Goal: Navigation & Orientation: Find specific page/section

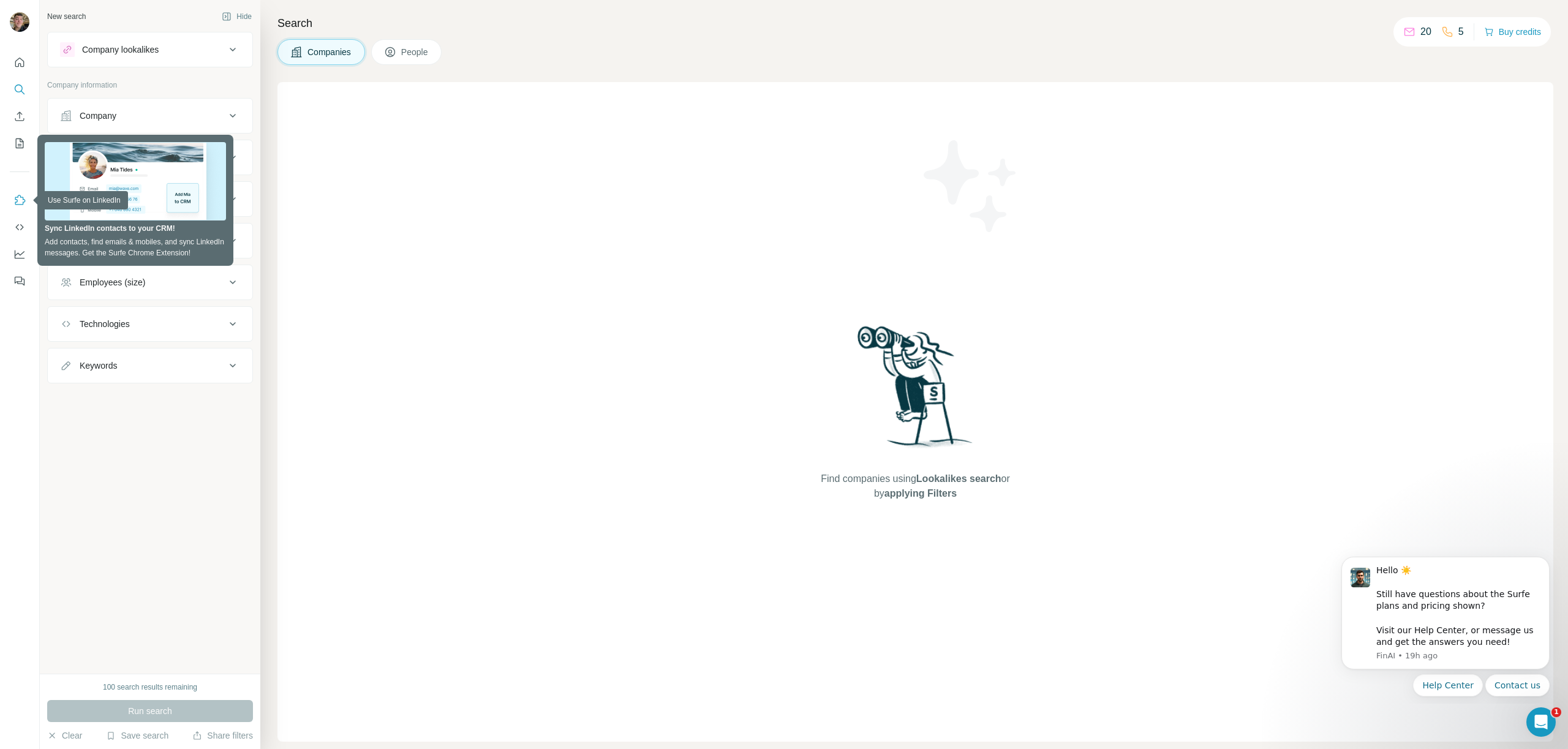
click at [15, 197] on icon "Use Surfe on LinkedIn" at bounding box center [19, 200] width 12 height 12
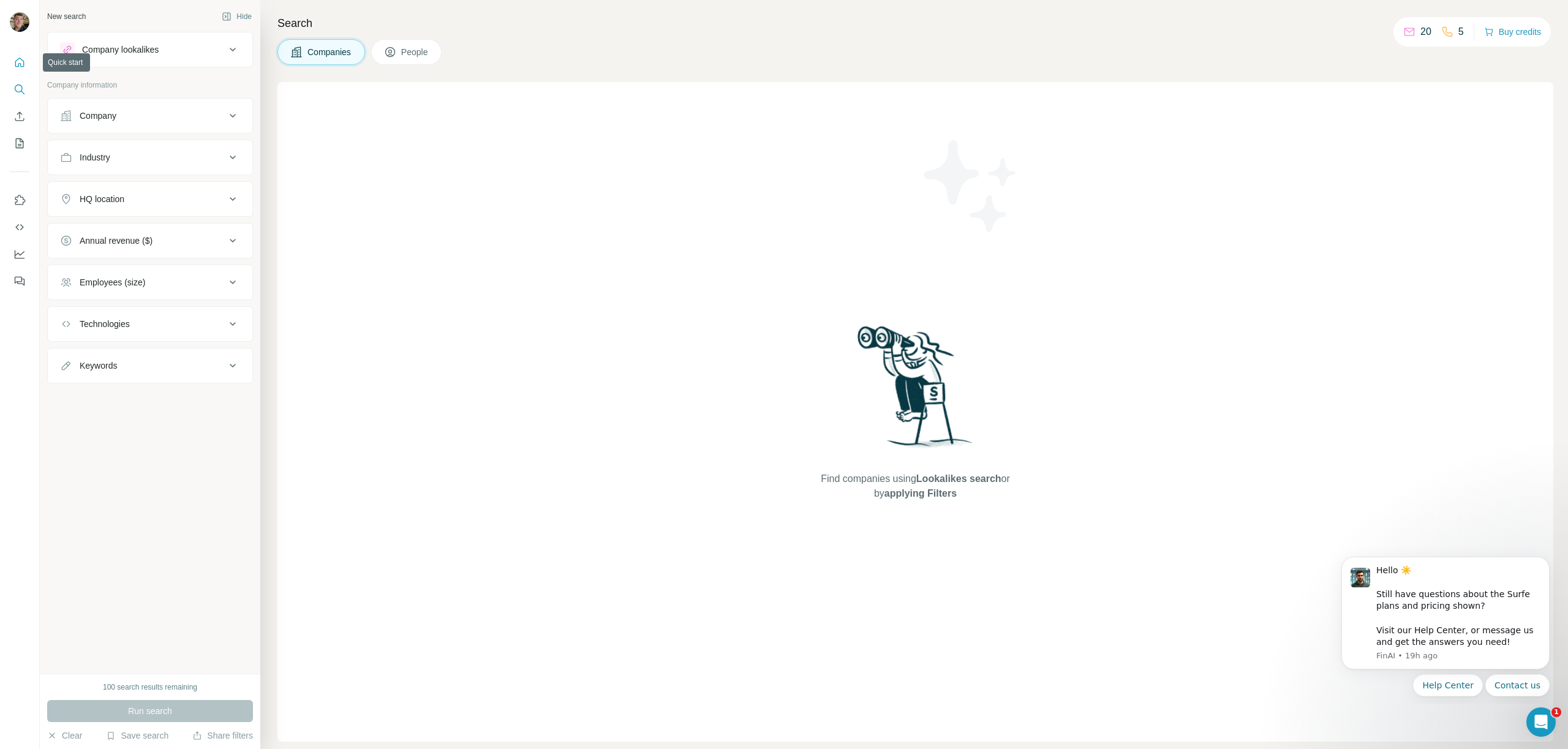
click at [24, 59] on icon "Quick start" at bounding box center [19, 62] width 12 height 12
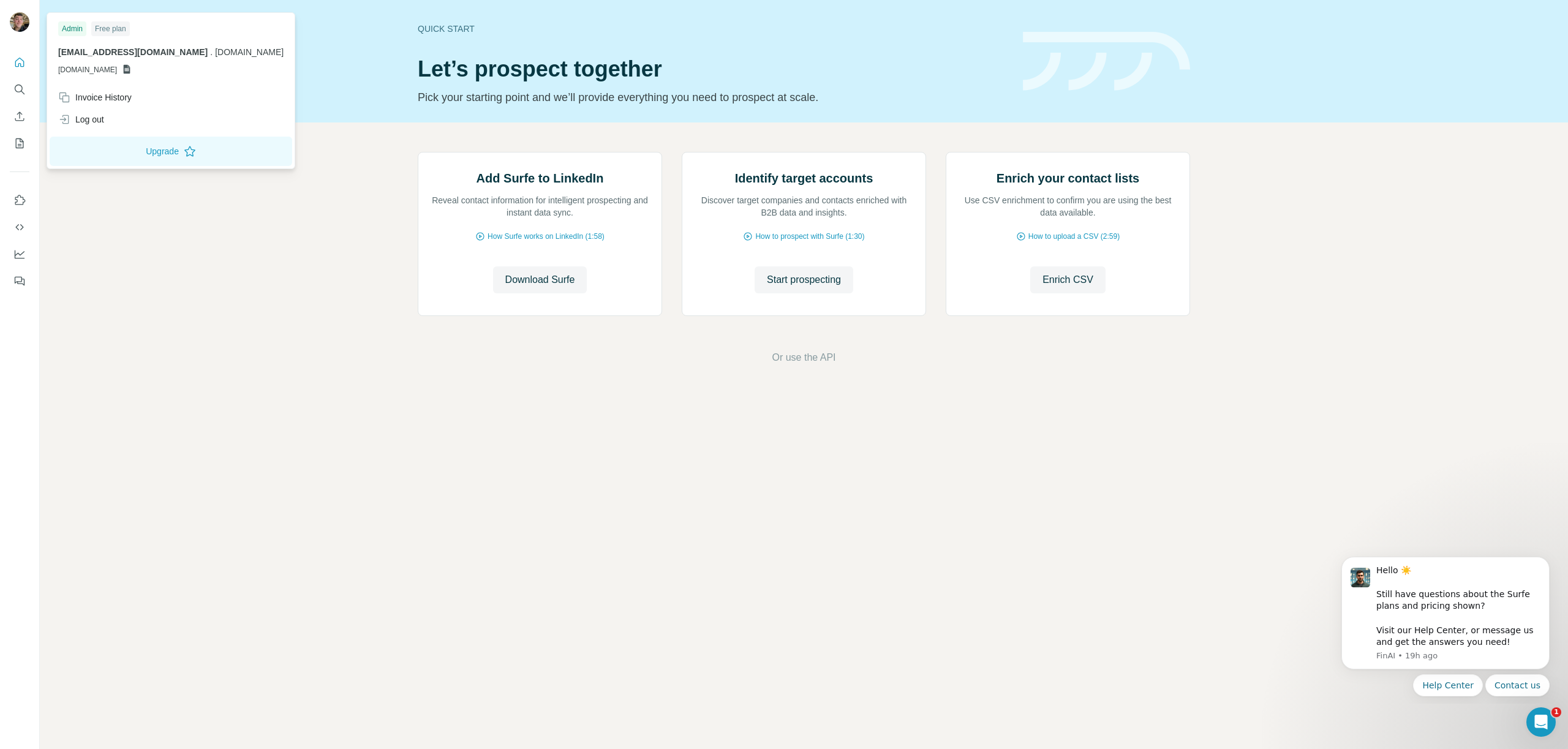
click at [24, 25] on img at bounding box center [19, 22] width 20 height 20
click at [217, 382] on div "Add Surfe to LinkedIn Reveal contact information for intelligent prospecting an…" at bounding box center [804, 259] width 1528 height 272
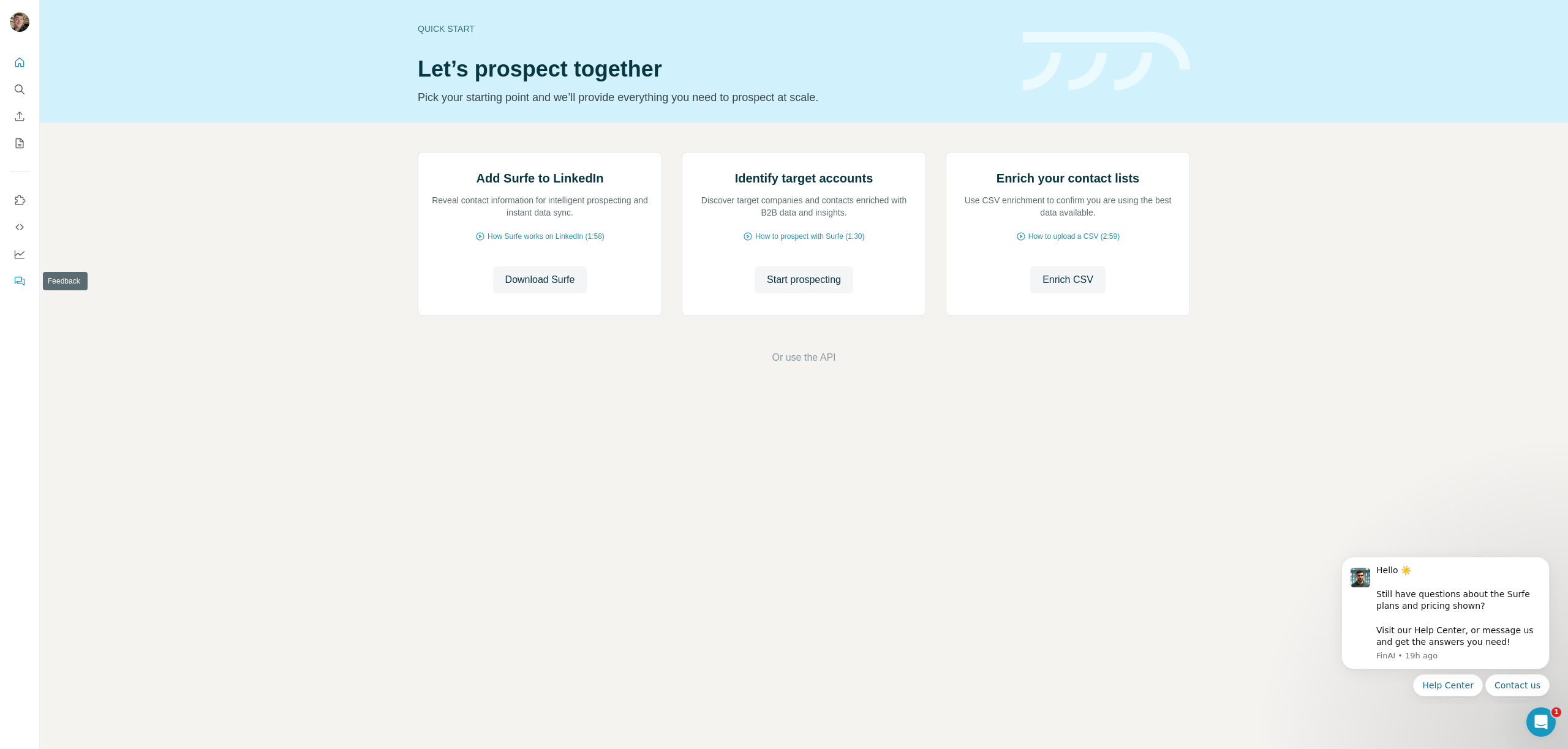
click at [26, 280] on button "Feedback" at bounding box center [19, 281] width 20 height 22
click at [15, 254] on icon "Dashboard" at bounding box center [19, 254] width 12 height 12
click at [19, 143] on icon "My lists" at bounding box center [19, 143] width 12 height 12
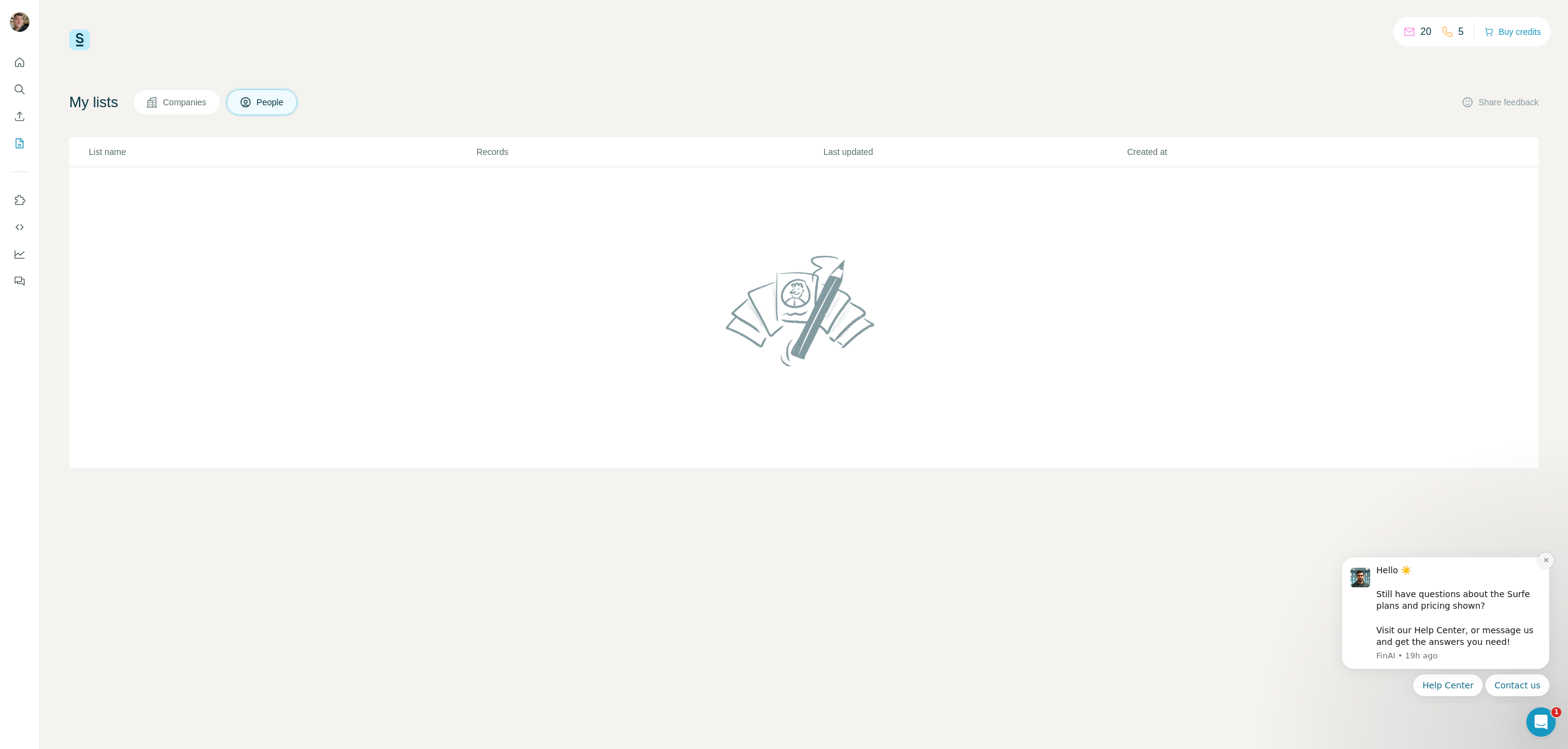
click at [1544, 561] on icon "Dismiss notification" at bounding box center [1546, 560] width 7 height 7
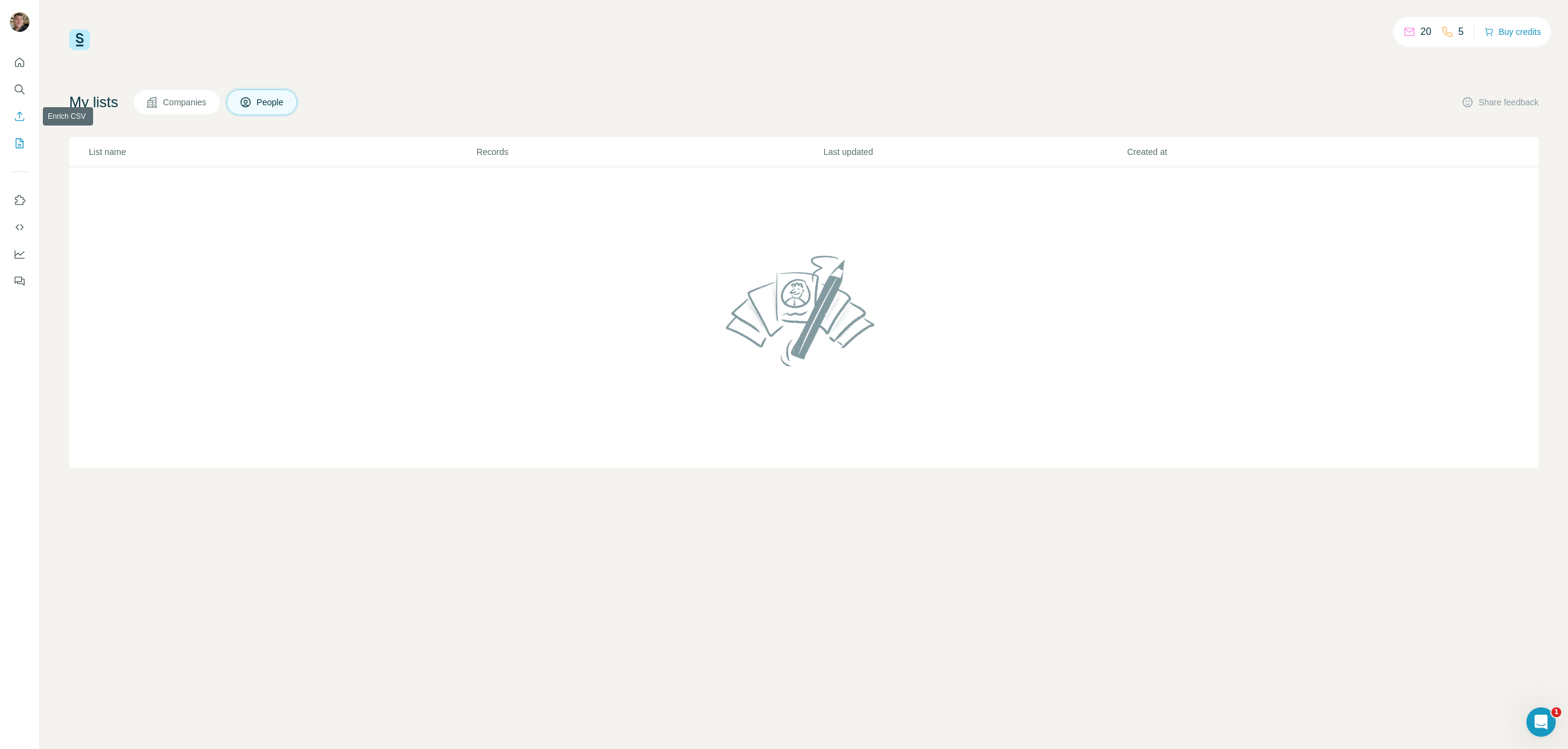
click at [27, 114] on button "Enrich CSV" at bounding box center [19, 116] width 20 height 22
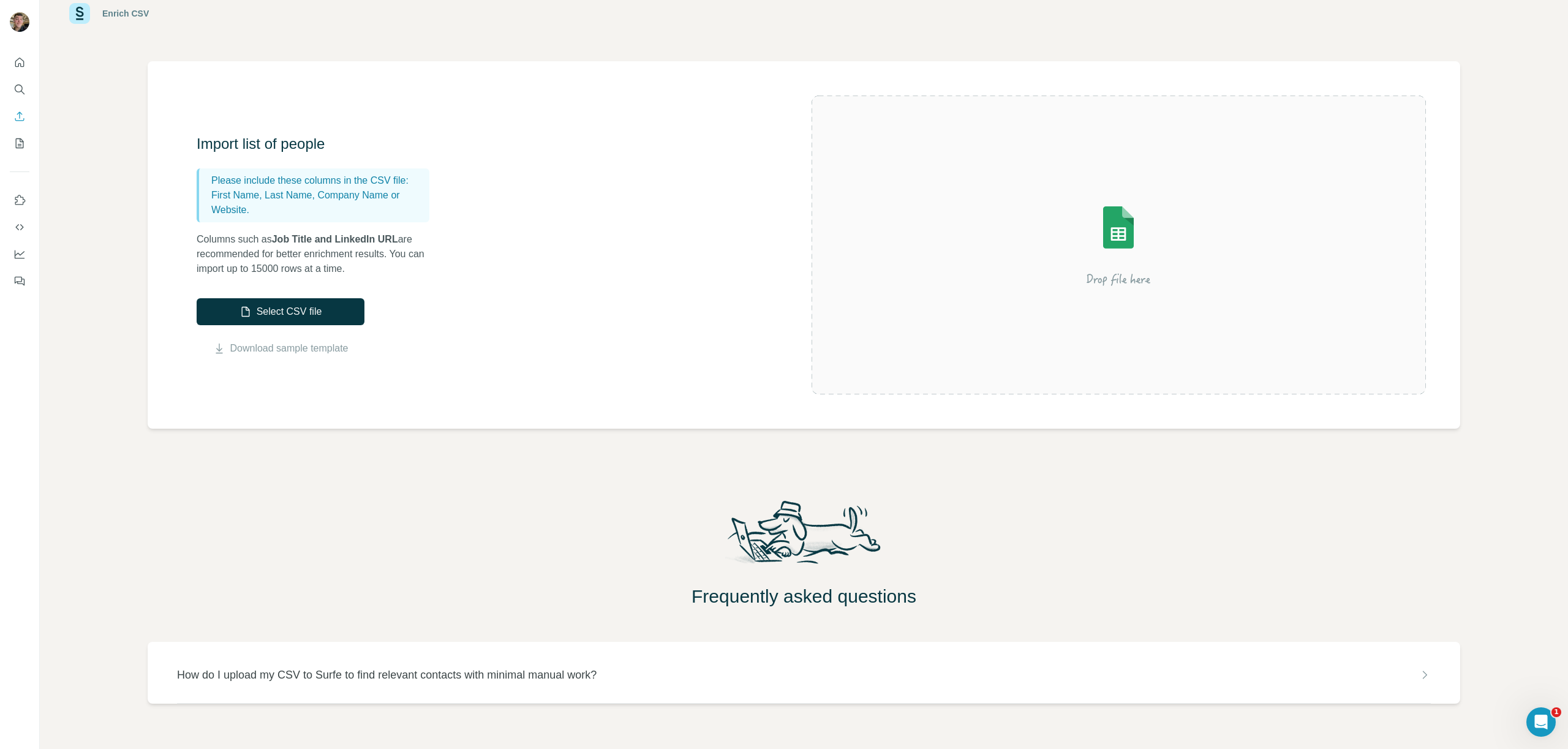
scroll to position [61, 0]
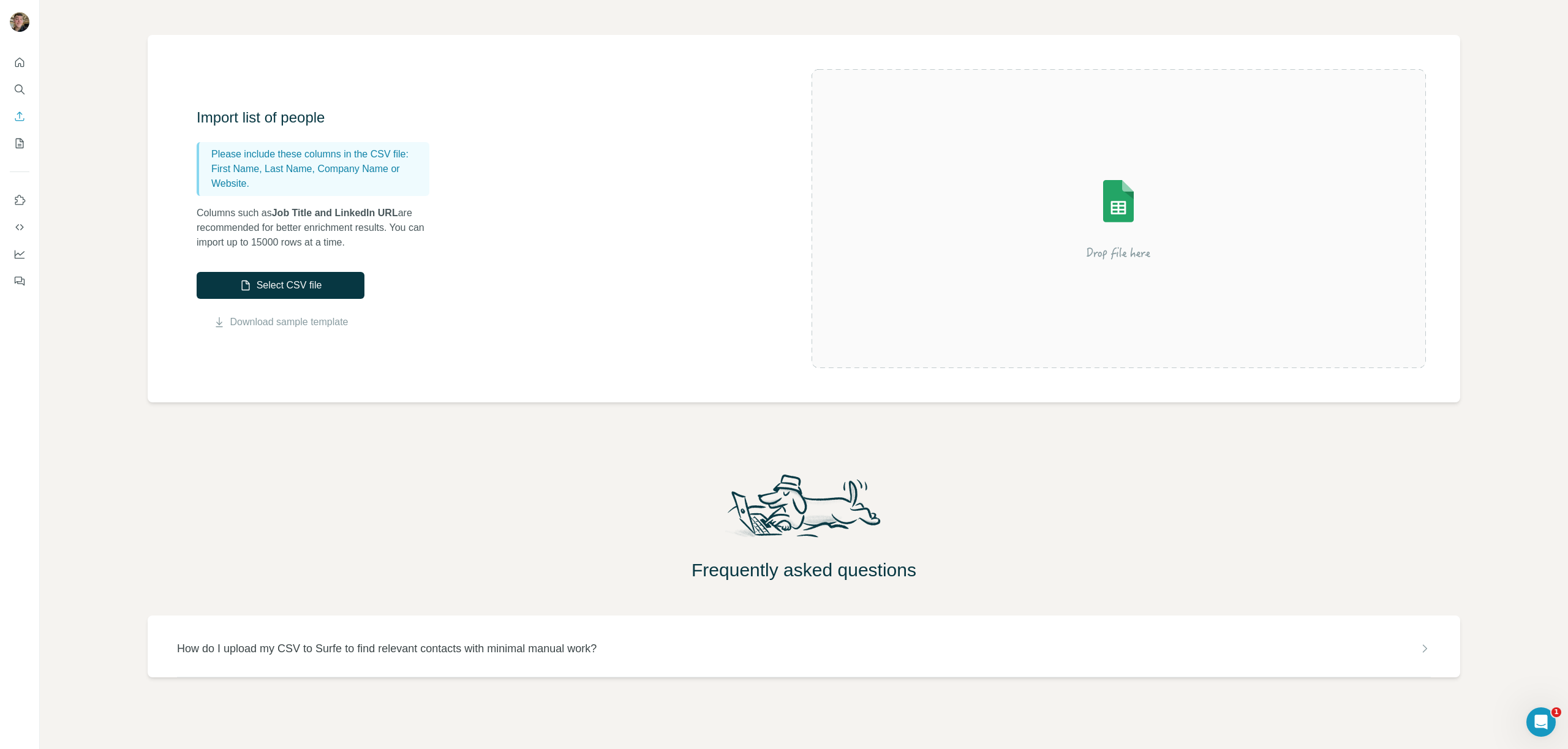
click at [501, 493] on div "Frequently asked questions" at bounding box center [804, 526] width 1528 height 110
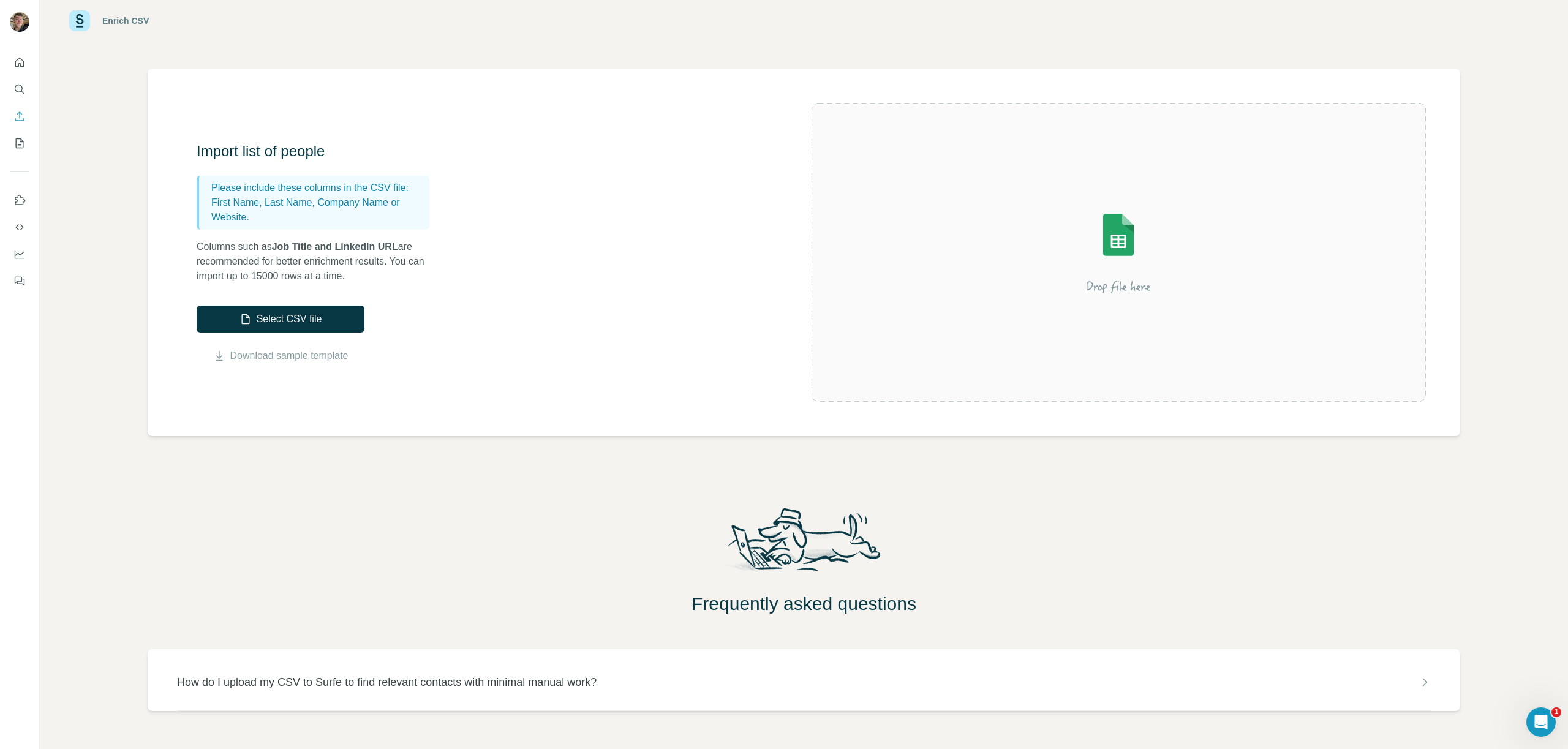
scroll to position [0, 0]
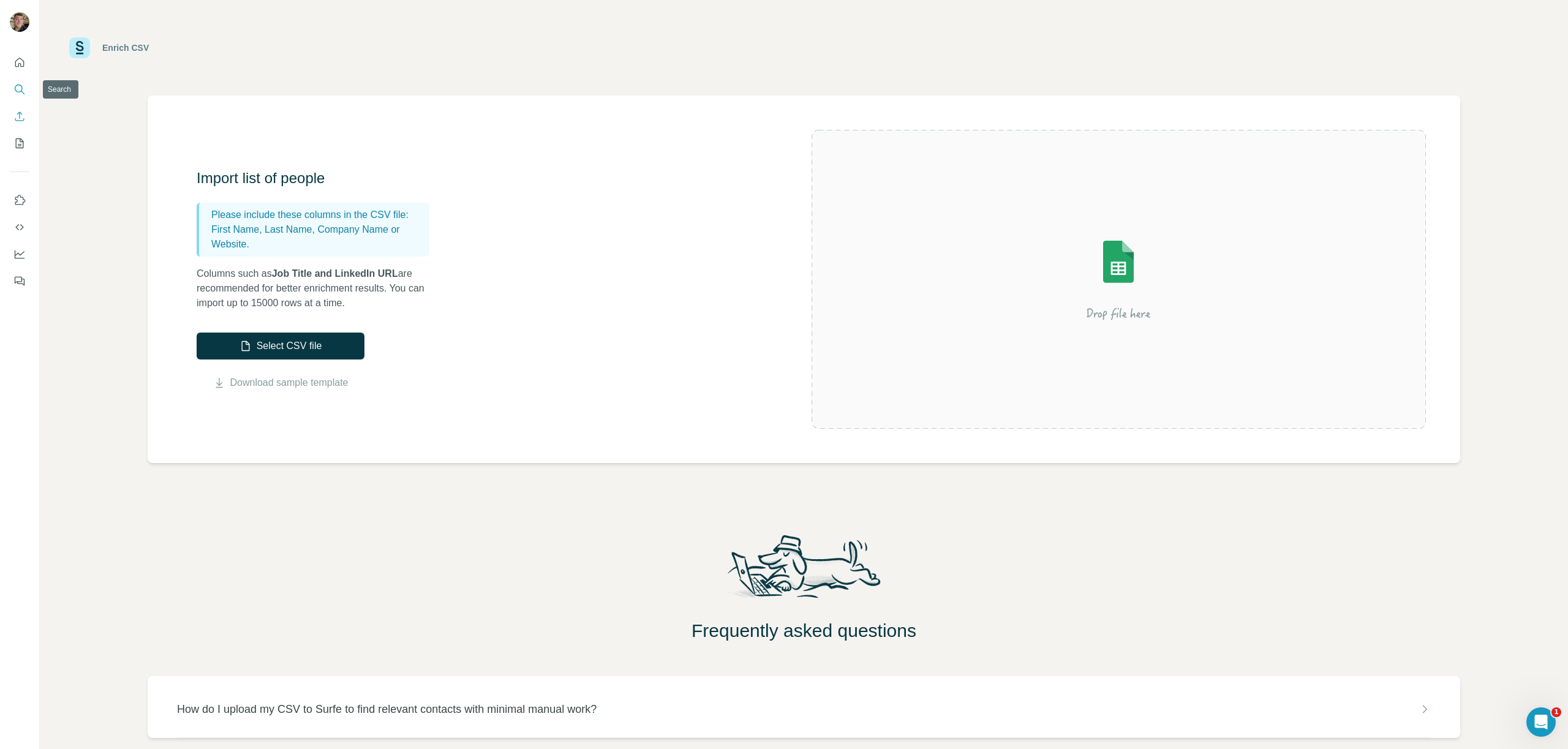
click at [29, 89] on button "Search" at bounding box center [19, 89] width 20 height 22
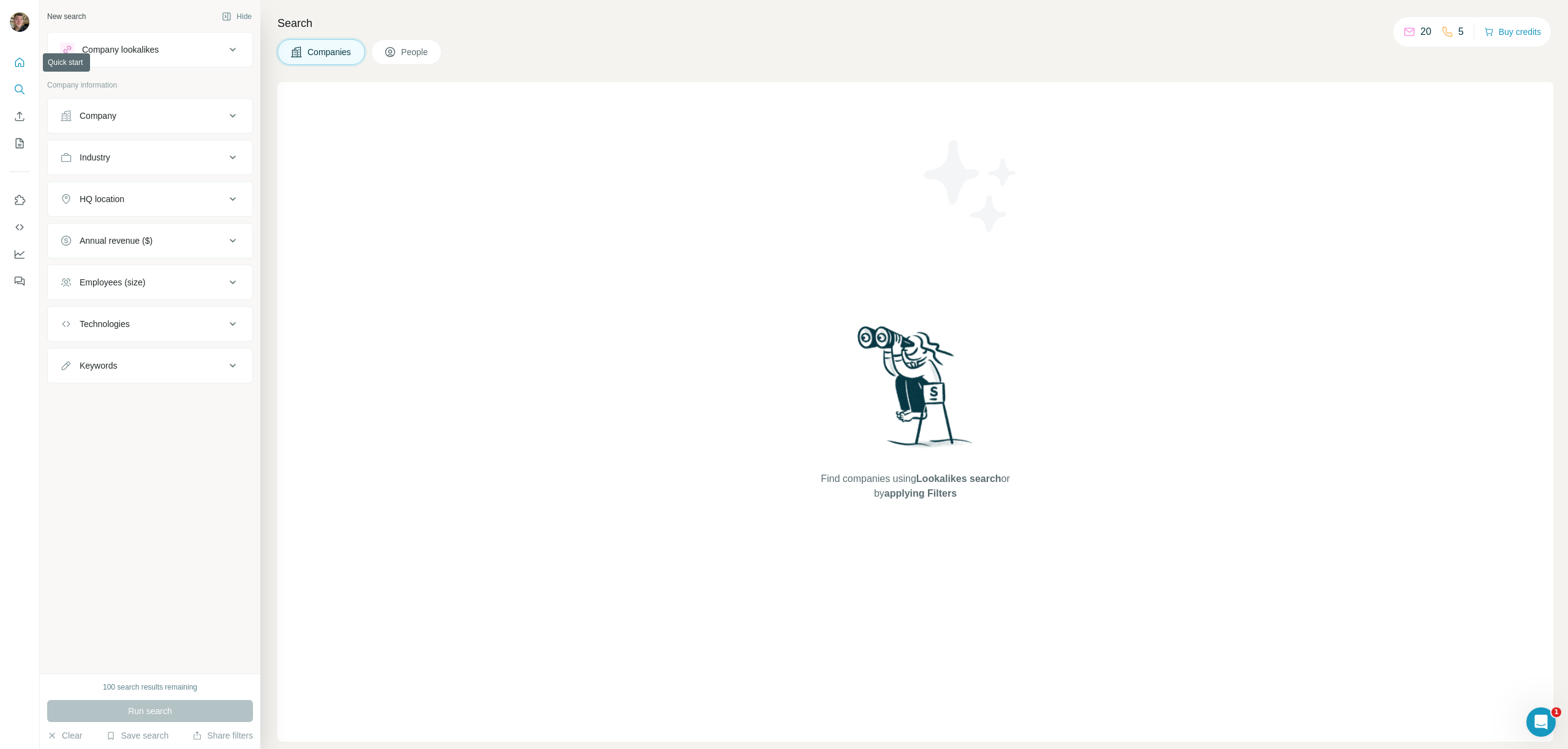
click at [26, 68] on button "Quick start" at bounding box center [19, 63] width 20 height 22
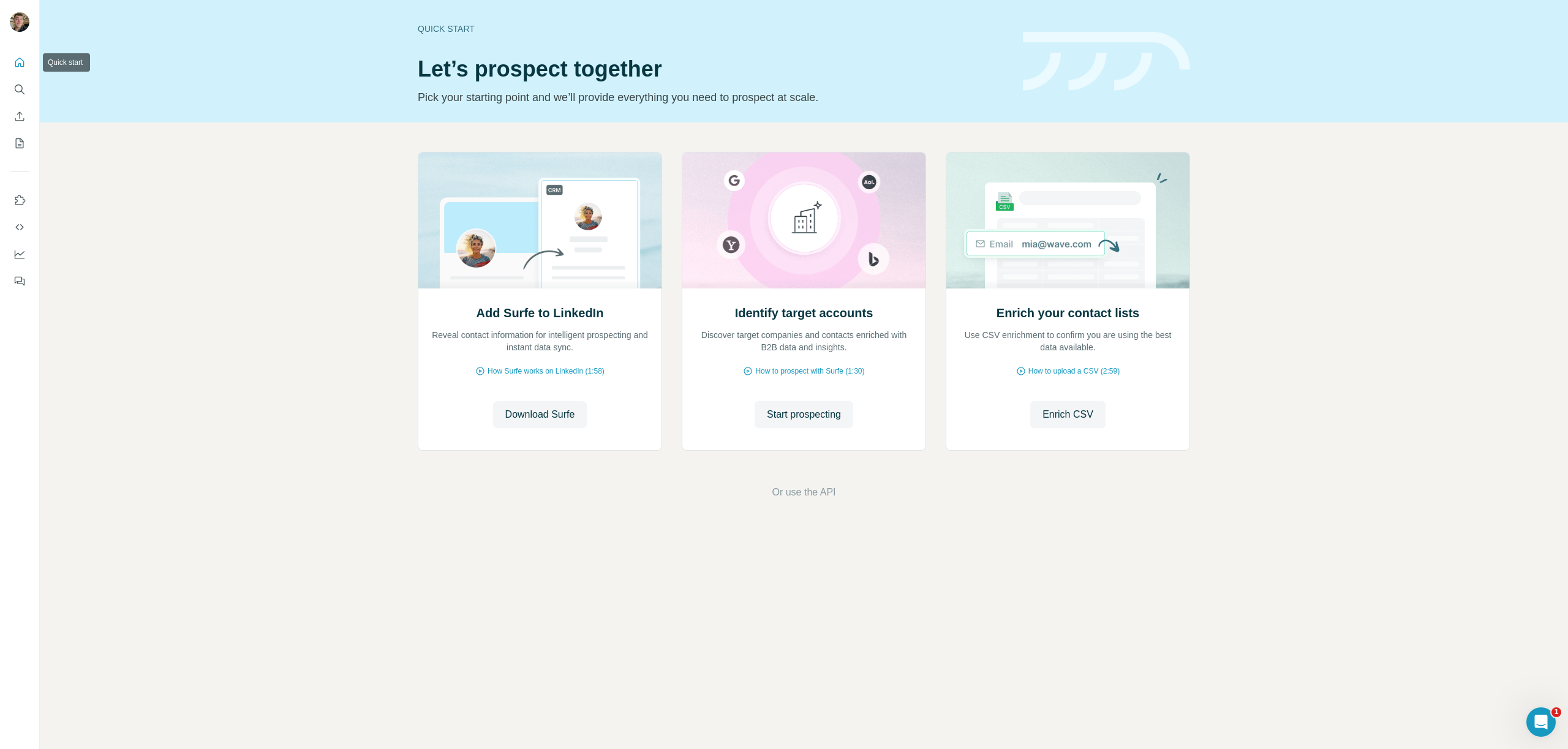
click at [304, 264] on div "Add Surfe to LinkedIn Reveal contact information for intelligent prospecting an…" at bounding box center [804, 326] width 1528 height 407
click at [820, 497] on span "Or use the API" at bounding box center [804, 492] width 64 height 15
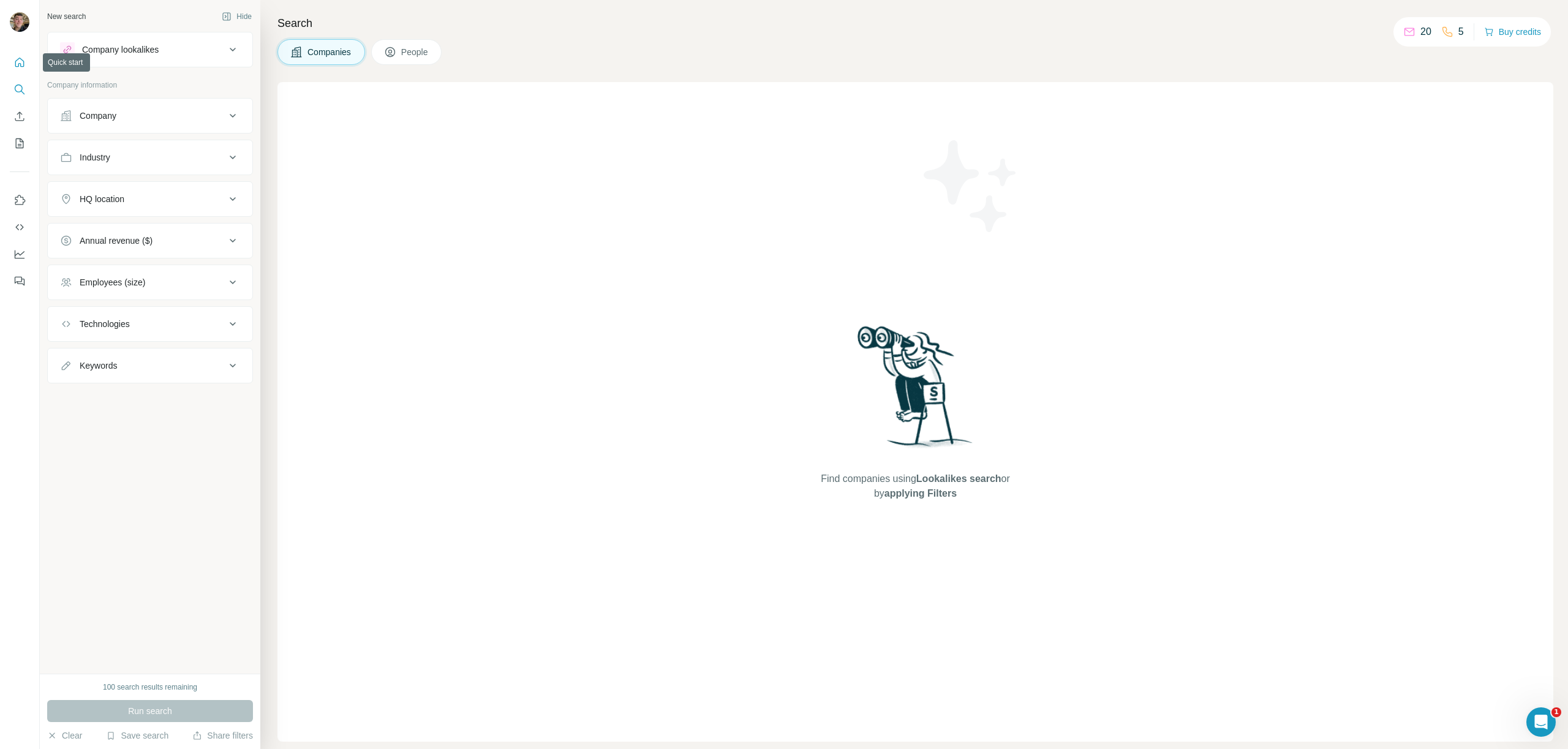
click at [17, 61] on icon "Quick start" at bounding box center [19, 62] width 12 height 12
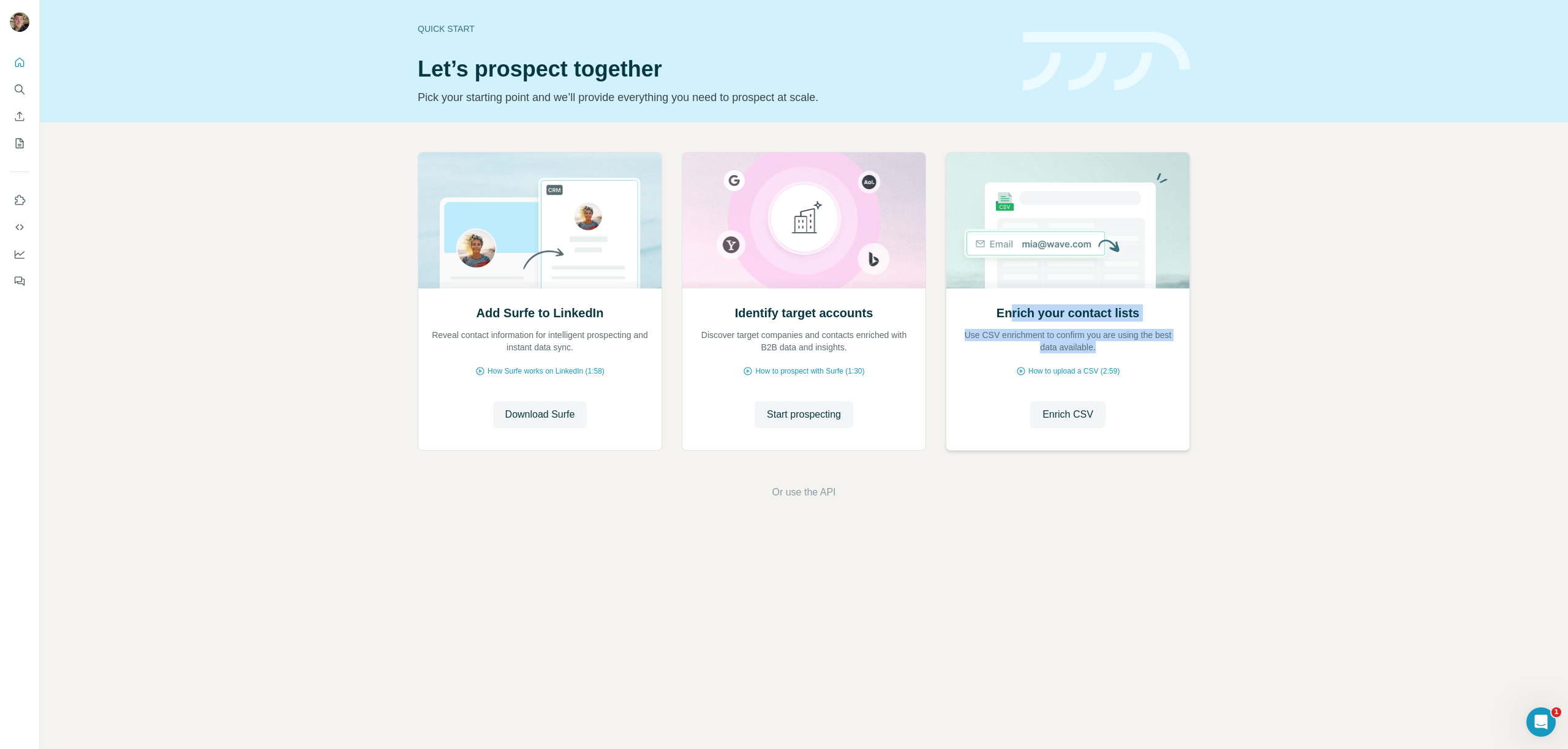
drag, startPoint x: 1009, startPoint y: 317, endPoint x: 1127, endPoint y: 347, distance: 121.8
click at [1127, 347] on div "Enrich your contact lists Use CSV enrichment to confirm you are using the best …" at bounding box center [1068, 329] width 219 height 49
click at [1127, 347] on p "Use CSV enrichment to confirm you are using the best data available." at bounding box center [1068, 341] width 219 height 24
click at [1283, 274] on div "Add Surfe to LinkedIn Reveal contact information for intelligent prospecting an…" at bounding box center [804, 326] width 1528 height 407
